Goal: Check status

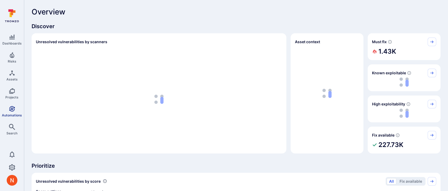
click at [5, 108] on link "Automations" at bounding box center [12, 111] width 24 height 16
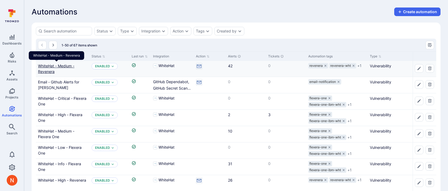
click at [61, 65] on link "WhiteHat - Medium - Revenera" at bounding box center [56, 68] width 36 height 10
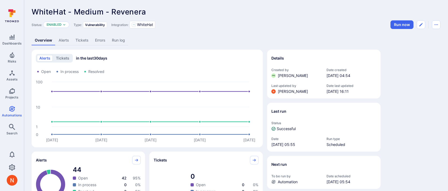
click at [63, 41] on link "Alerts" at bounding box center [63, 40] width 17 height 10
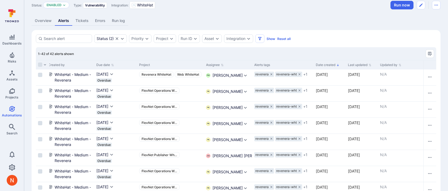
scroll to position [23, 0]
